Goal: Information Seeking & Learning: Check status

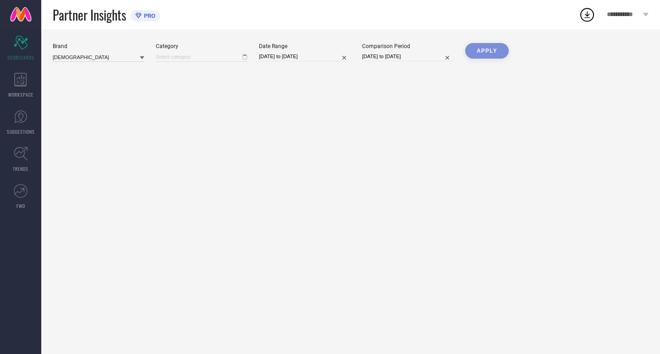
type input "All"
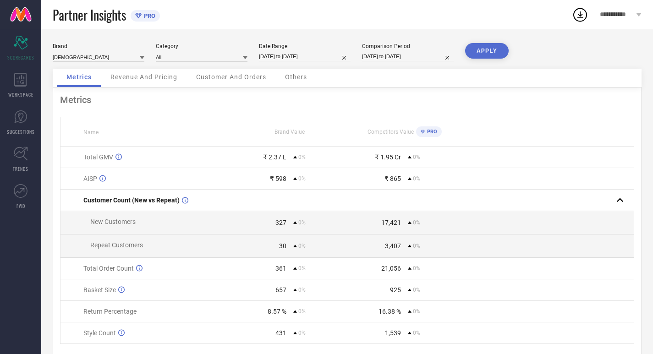
click at [321, 56] on input "[DATE] to [DATE]" at bounding box center [305, 57] width 92 height 10
select select "6"
select select "2025"
select select "7"
select select "2025"
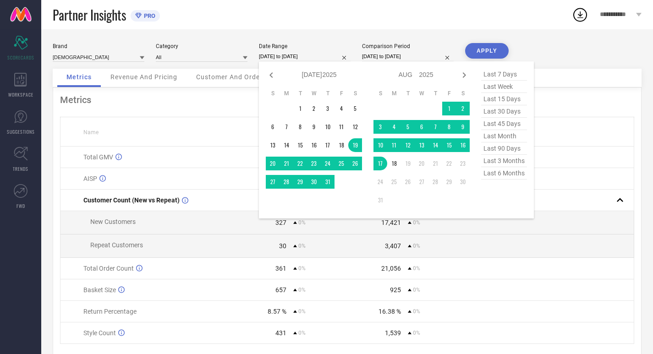
click at [495, 114] on span "last 30 days" at bounding box center [505, 111] width 46 height 12
type input "[DATE] to [DATE]"
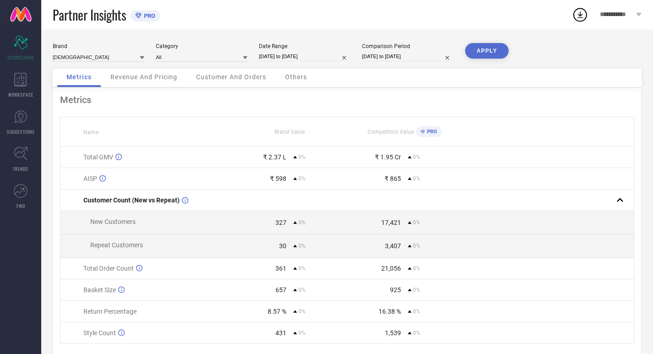
select select "6"
select select "2025"
select select "7"
select select "2025"
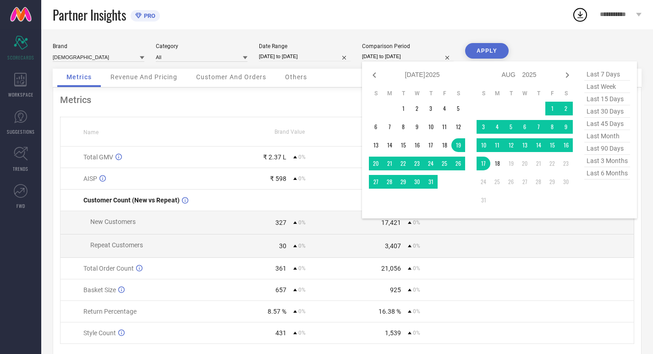
click at [414, 56] on input "[DATE] to [DATE]" at bounding box center [408, 57] width 92 height 10
click at [595, 116] on span "last 30 days" at bounding box center [608, 111] width 46 height 12
type input "[DATE] to [DATE]"
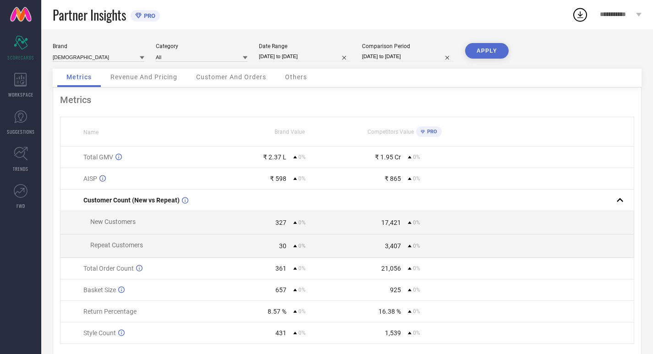
click at [503, 52] on button "APPLY" at bounding box center [487, 51] width 44 height 16
click at [30, 80] on div "WORKSPACE" at bounding box center [20, 85] width 41 height 37
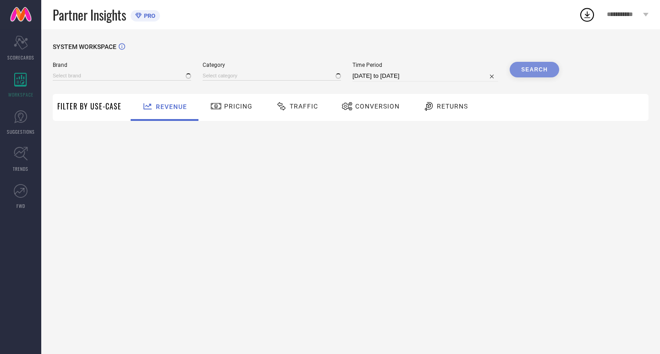
type input "[DEMOGRAPHIC_DATA]"
type input "All"
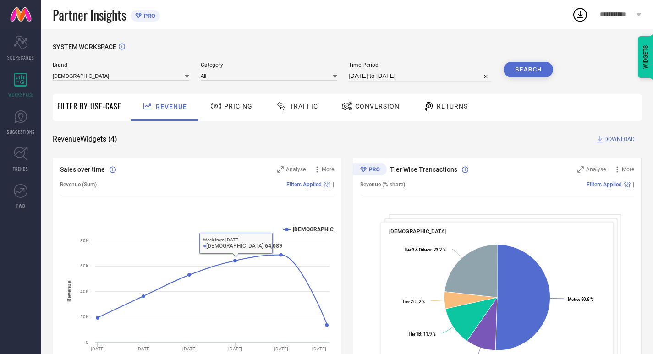
click at [208, 107] on div "Pricing" at bounding box center [231, 107] width 47 height 16
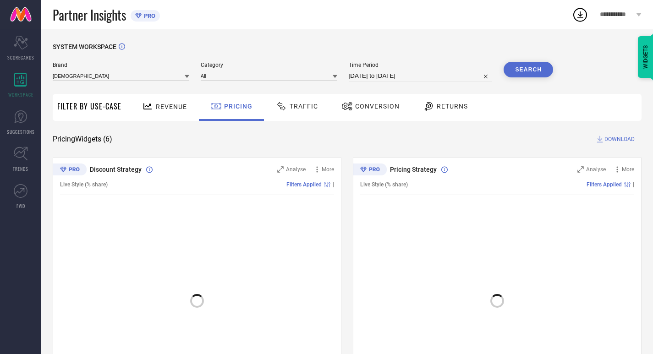
scroll to position [77, 0]
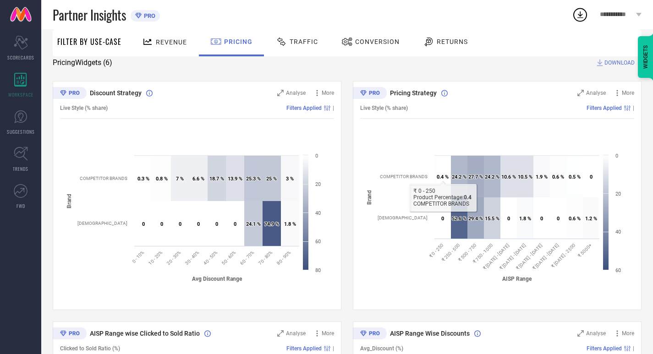
click at [305, 47] on div "Traffic" at bounding box center [297, 42] width 47 height 16
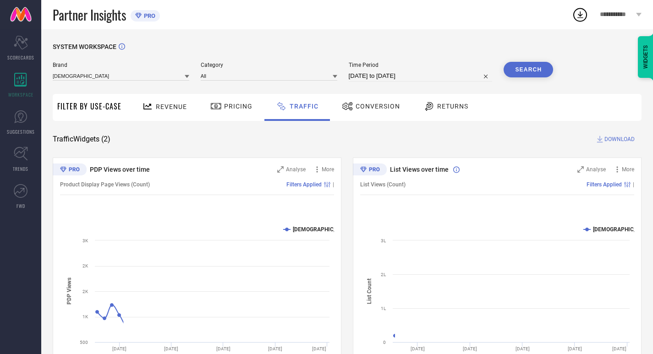
click at [653, 113] on div "SYSTEM WORKSPACE Brand INDIANRANG Category All Time Period [DATE] to [DATE] Sea…" at bounding box center [347, 214] width 612 height 371
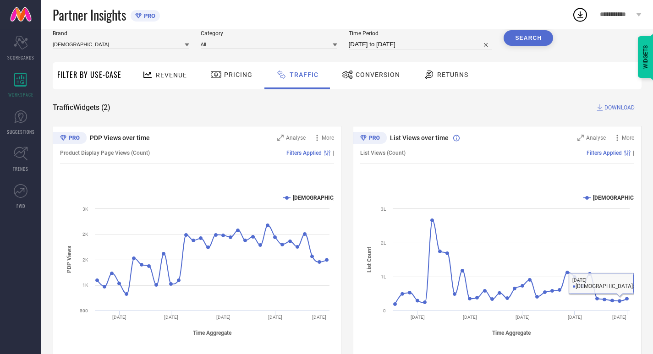
scroll to position [47, 0]
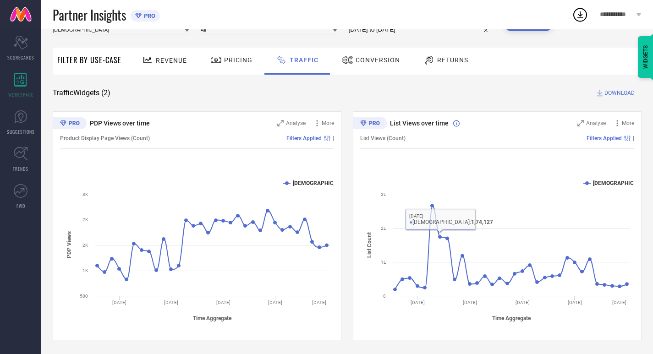
click at [379, 65] on div "Conversion" at bounding box center [371, 60] width 63 height 16
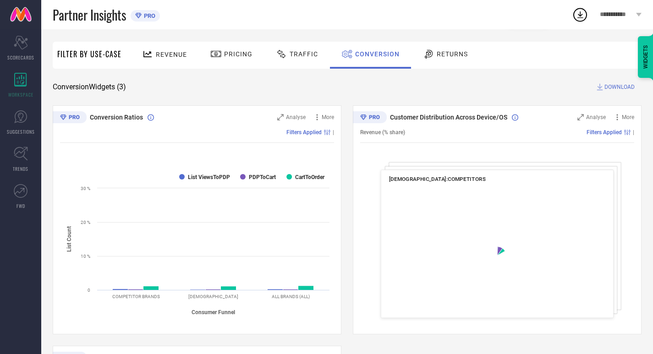
scroll to position [57, 0]
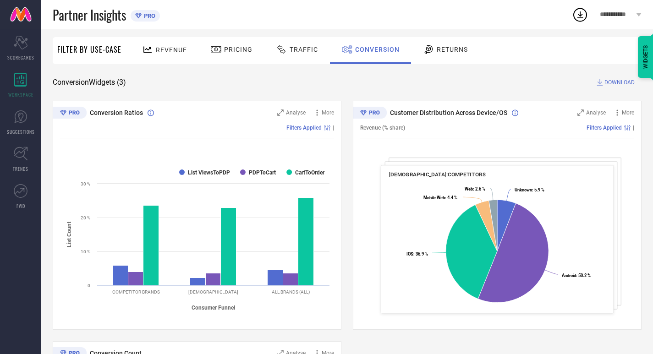
click at [427, 65] on div "SYSTEM WORKSPACE Brand INDIANRANG Category All Time Period [DATE] to [DATE] Sea…" at bounding box center [347, 278] width 589 height 585
click at [427, 60] on div "Returns" at bounding box center [446, 50] width 68 height 27
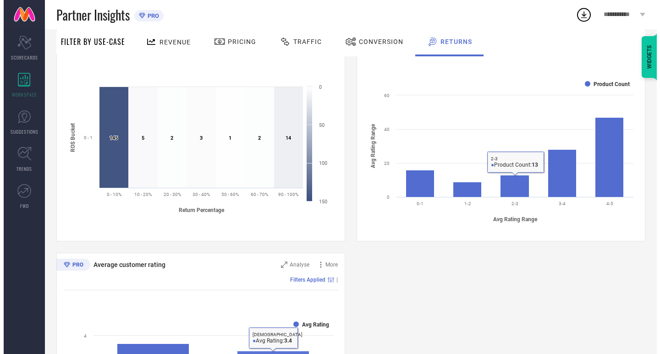
scroll to position [305, 0]
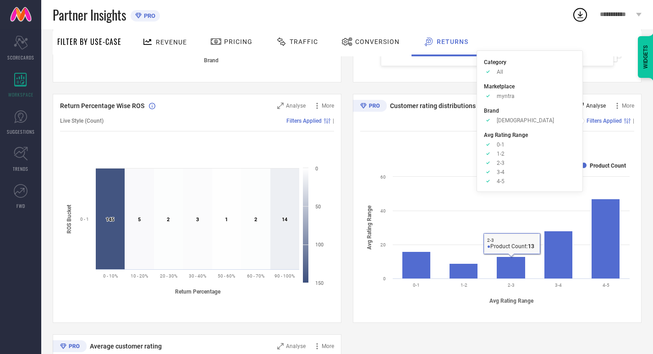
click at [583, 110] on div "Analyse" at bounding box center [592, 105] width 28 height 9
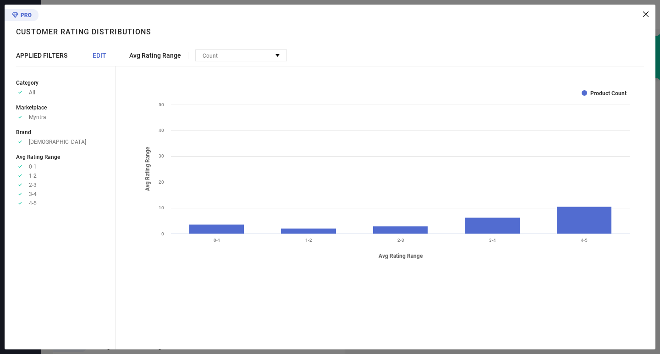
click at [511, 207] on icon "Created with Highcharts 9.3.3 Avg Rating Range Avg Rating Range Product Count 0…" at bounding box center [386, 174] width 497 height 183
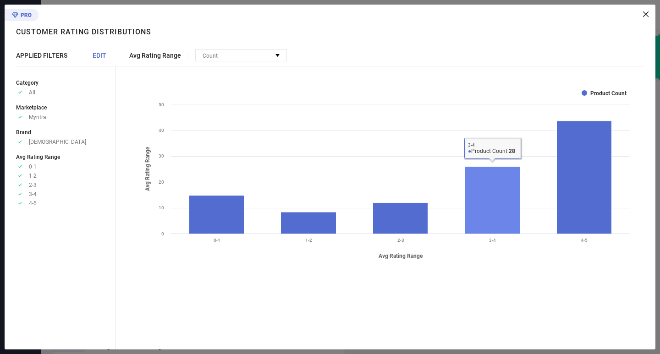
click at [511, 207] on rect at bounding box center [492, 199] width 55 height 67
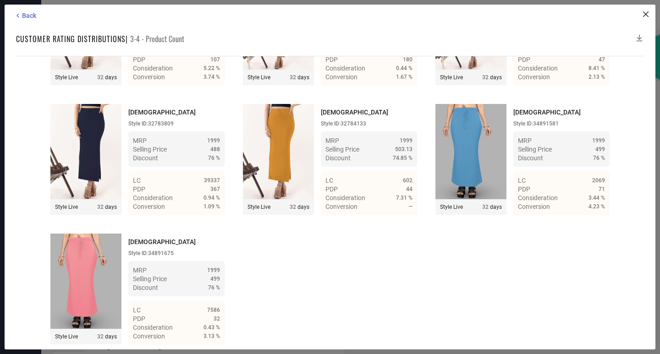
scroll to position [1556, 0]
click at [29, 9] on div "Back Customer rating distributions | 3-4 - Product Count Time Duration: MRP : H…" at bounding box center [330, 177] width 651 height 345
drag, startPoint x: 29, startPoint y: 7, endPoint x: 30, endPoint y: 12, distance: 5.2
click at [29, 7] on div "Back Customer rating distributions | 3-4 - Product Count Time Duration: MRP : H…" at bounding box center [330, 177] width 651 height 345
click at [30, 12] on span "Back" at bounding box center [29, 15] width 14 height 7
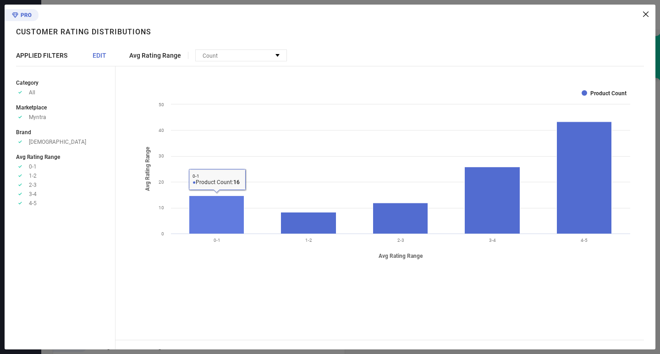
click at [243, 236] on rect at bounding box center [386, 174] width 497 height 183
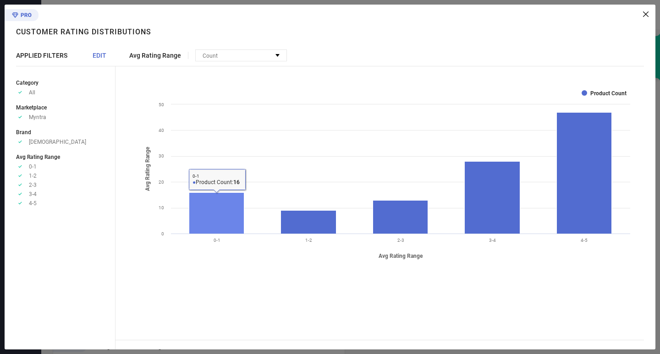
click at [233, 226] on rect at bounding box center [216, 213] width 55 height 41
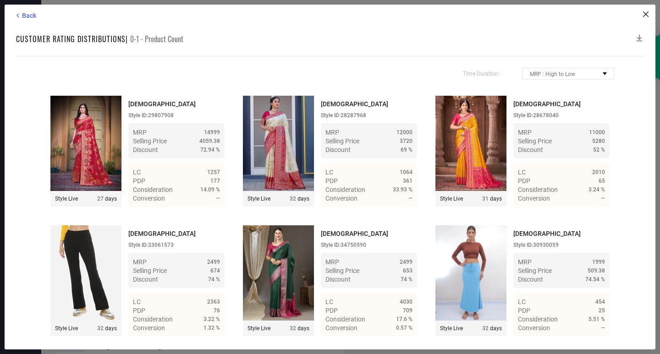
click at [644, 78] on div "Back Customer rating distributions | 0-1 - Product Count Time Duration: MRP : H…" at bounding box center [330, 177] width 651 height 345
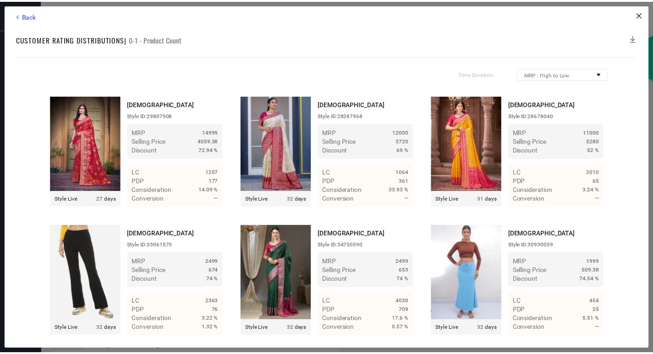
scroll to position [76, 0]
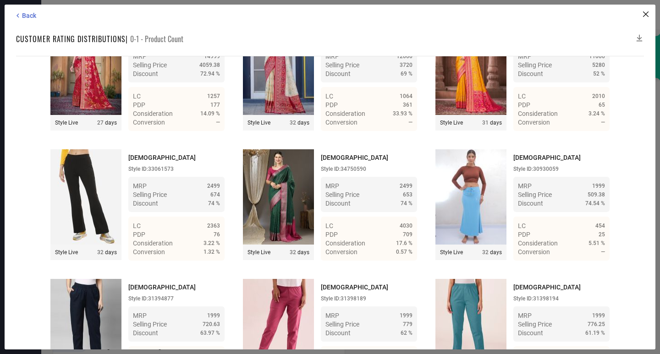
click at [32, 11] on div "Back Customer rating distributions | 0-1 - Product Count Time Duration: MRP : H…" at bounding box center [330, 177] width 651 height 345
click at [32, 13] on span "Back" at bounding box center [29, 15] width 14 height 7
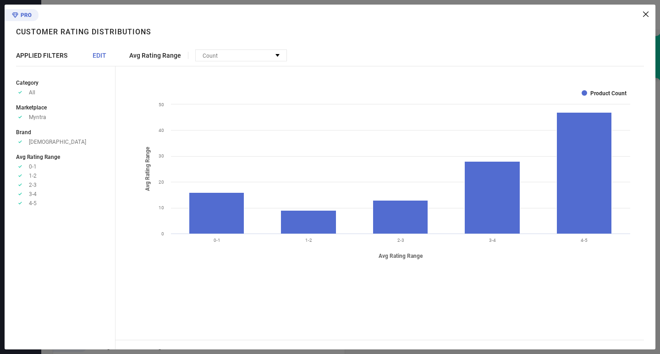
click at [636, 9] on div "Avg Rating Range Count No options available Created with Highcharts 9.3.3 Avg R…" at bounding box center [386, 177] width 540 height 345
click at [648, 10] on div "Avg Rating Range Count No options available Created with Highcharts 9.3.3 Avg R…" at bounding box center [386, 177] width 540 height 345
click at [644, 14] on icon at bounding box center [646, 14] width 6 height 6
